Goal: Task Accomplishment & Management: Use online tool/utility

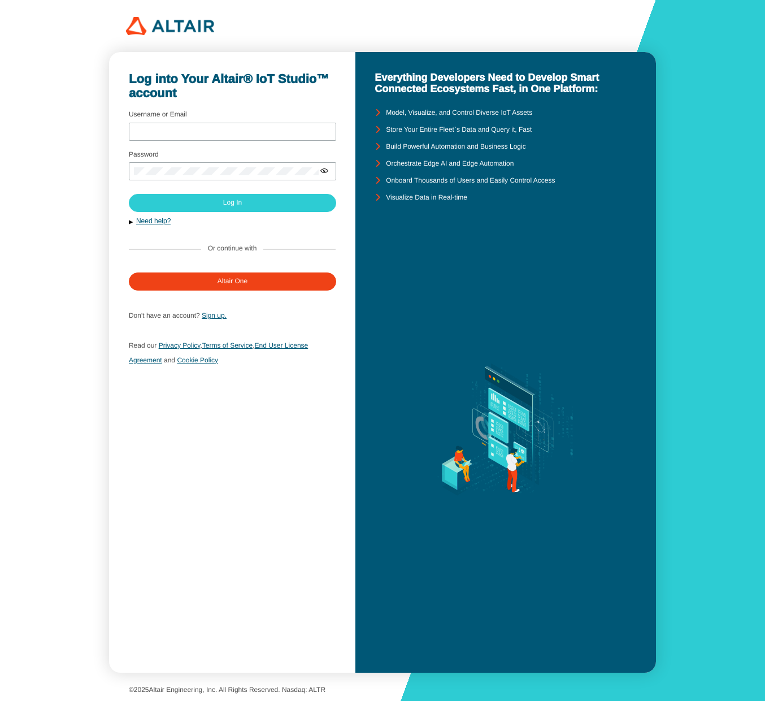
click at [719, 226] on div "Log into Your Altair® IoT Studio™ account Username or Email Password Sign up." at bounding box center [382, 350] width 765 height 701
click at [356, 27] on div at bounding box center [382, 26] width 513 height 18
click at [280, 130] on input "Username or Email" at bounding box center [232, 132] width 197 height 8
click at [765, 132] on com-1password-button at bounding box center [765, 350] width 0 height 701
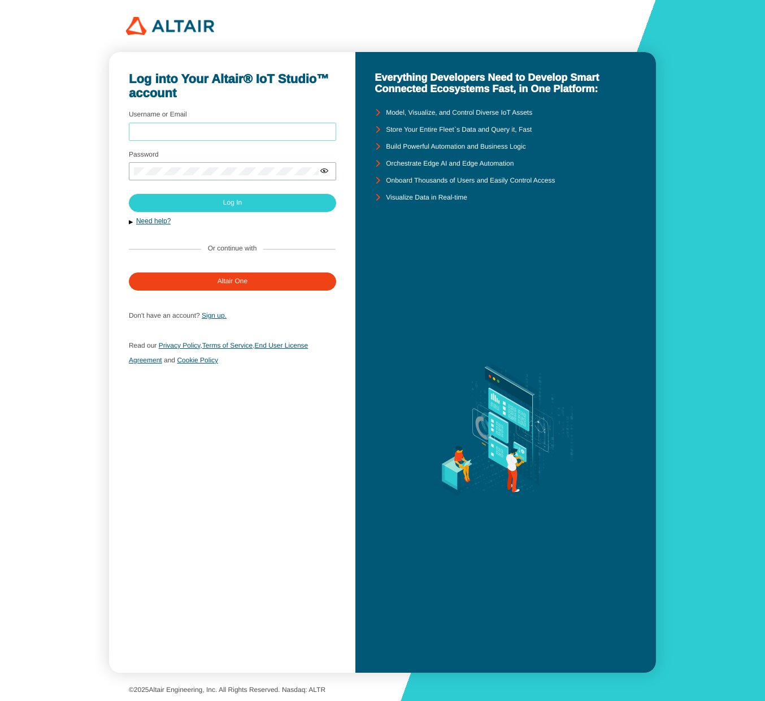
type input "sfineone"
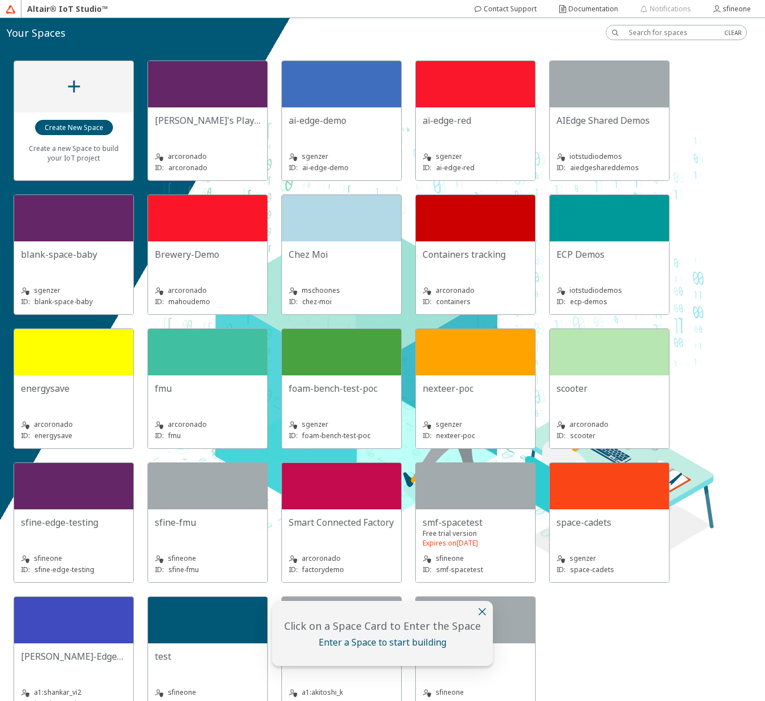
click at [480, 613] on iron-icon at bounding box center [483, 612] width 14 height 14
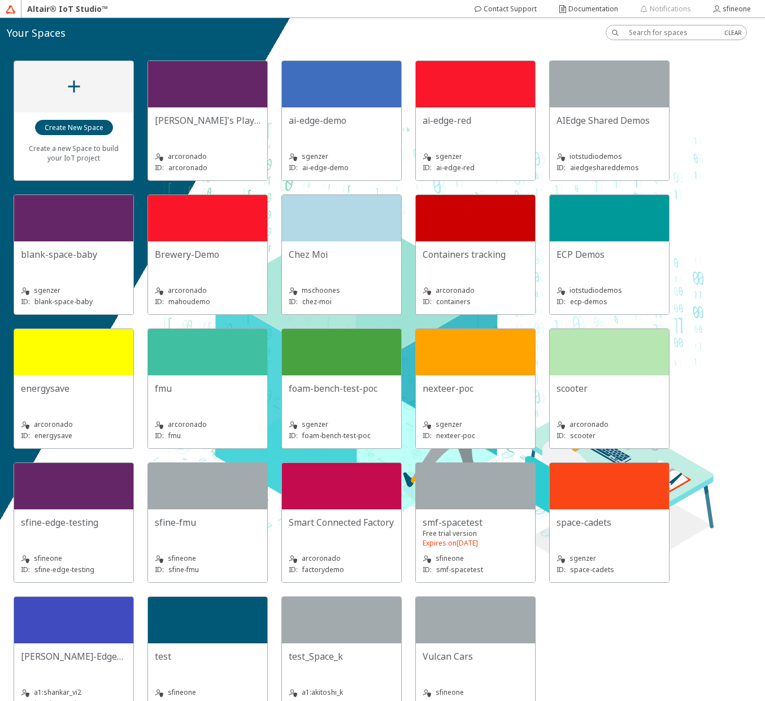
click at [713, 94] on div "Create a new Space to build your IoT project Adolfo's Playground arcoronado ID:…" at bounding box center [382, 374] width 765 height 654
click at [725, 160] on div "Create a new Space to build your IoT project [PERSON_NAME]'s Playground arcoron…" at bounding box center [382, 374] width 765 height 654
